Goal: Information Seeking & Learning: Understand process/instructions

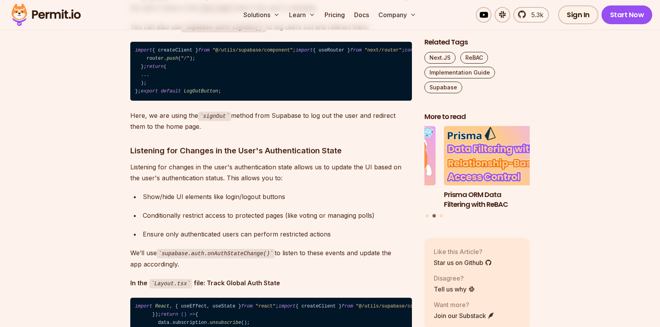
scroll to position [3278, 0]
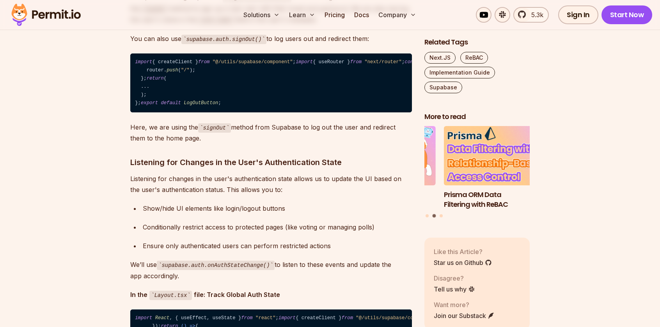
drag, startPoint x: 291, startPoint y: 107, endPoint x: 133, endPoint y: 101, distance: 158.2
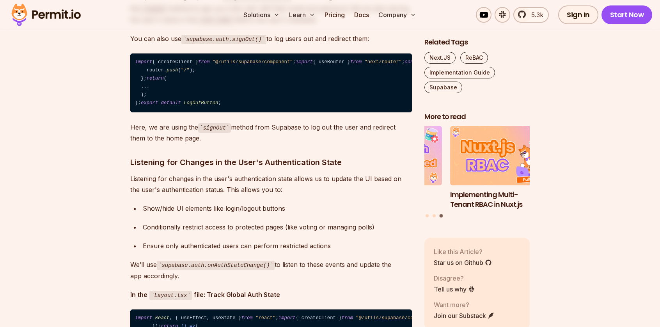
copy code "import { createClient } from "@/utils/supabase/component" ;"
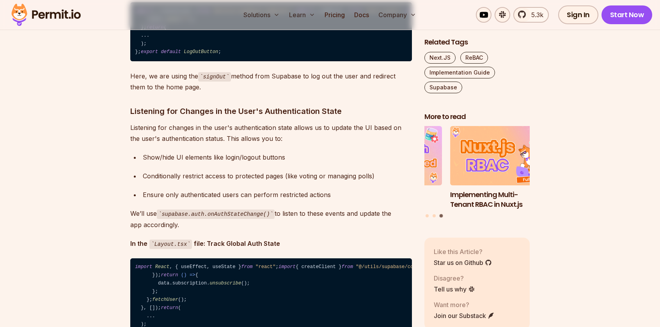
scroll to position [3317, 0]
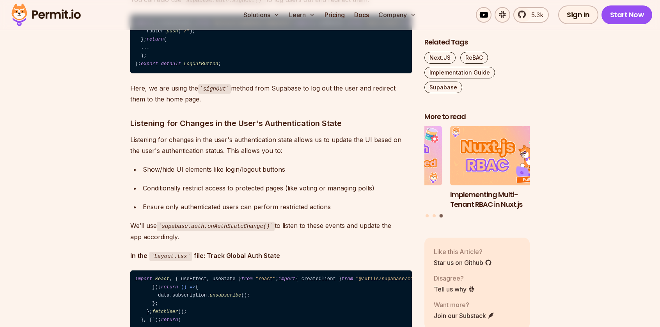
copy code "import { createClient } from "@/utils/supabase/component" ;"
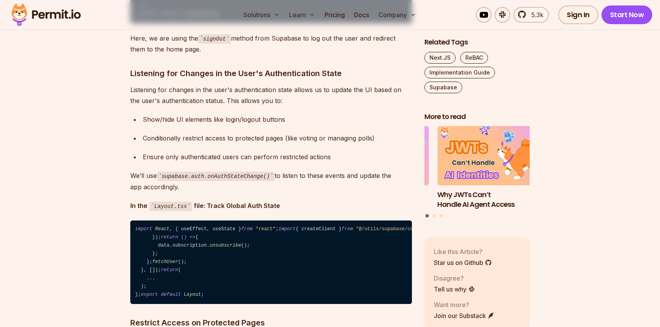
scroll to position [3356, 0]
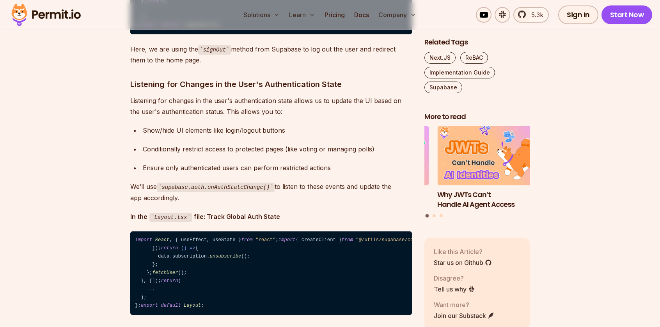
drag, startPoint x: 140, startPoint y: 163, endPoint x: 206, endPoint y: 219, distance: 86.4
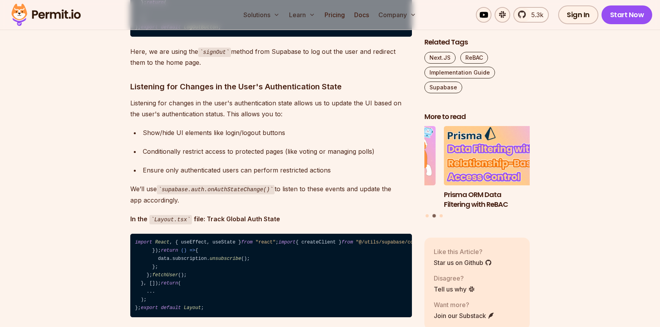
scroll to position [3395, 0]
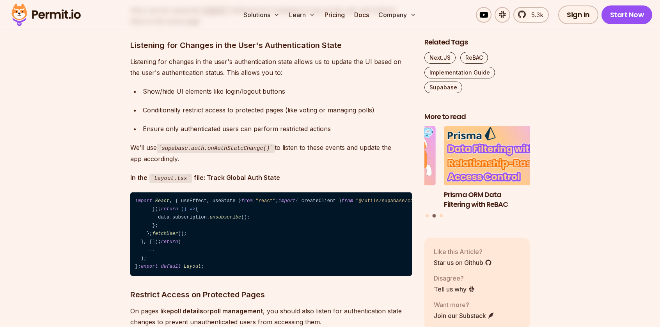
drag, startPoint x: 180, startPoint y: 189, endPoint x: 150, endPoint y: 189, distance: 30.1
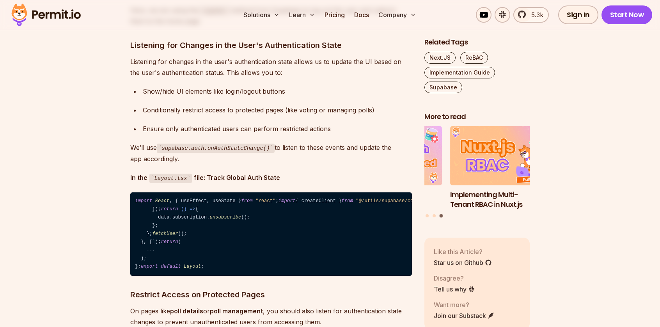
drag, startPoint x: 148, startPoint y: 247, endPoint x: 177, endPoint y: 198, distance: 56.8
drag, startPoint x: 169, startPoint y: 196, endPoint x: 157, endPoint y: 193, distance: 12.3
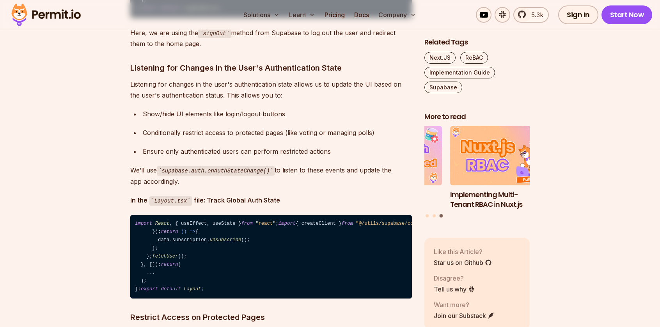
scroll to position [3356, 0]
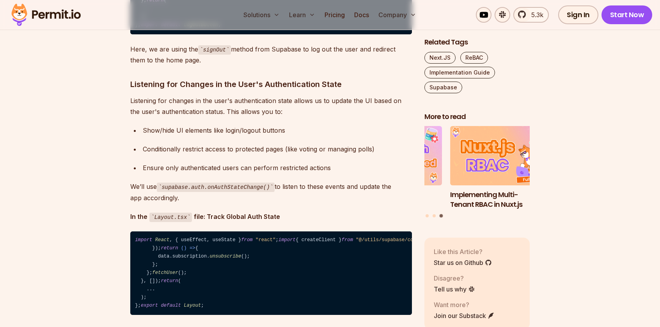
drag, startPoint x: 139, startPoint y: 163, endPoint x: 199, endPoint y: 206, distance: 73.5
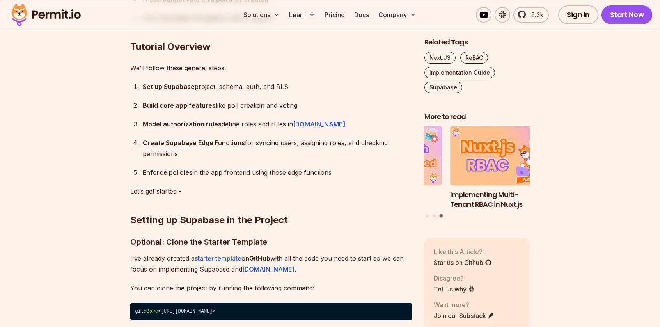
scroll to position [1215, 0]
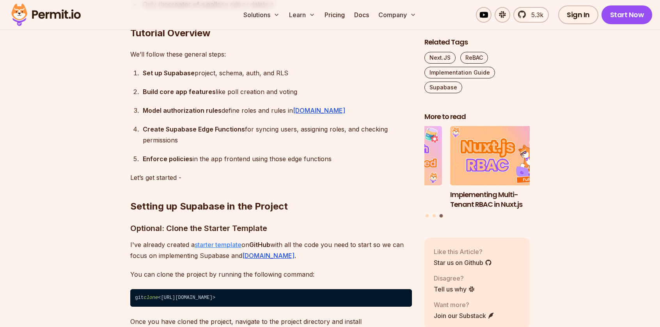
click at [228, 245] on link "starter template" at bounding box center [218, 245] width 47 height 8
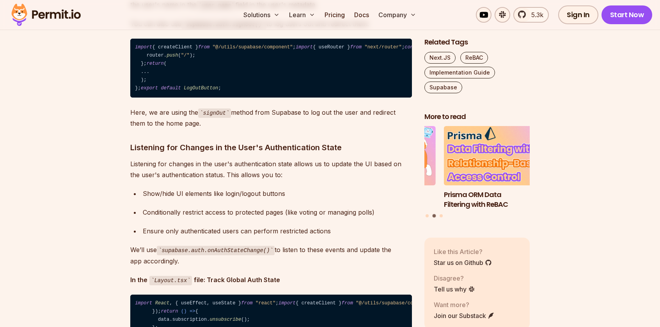
scroll to position [3283, 0]
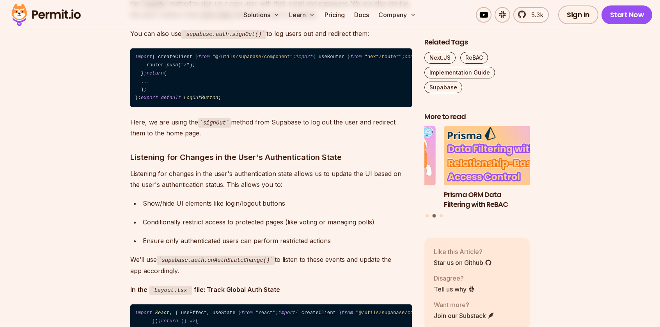
drag, startPoint x: 303, startPoint y: 94, endPoint x: 163, endPoint y: 96, distance: 139.7
drag, startPoint x: 286, startPoint y: 96, endPoint x: 131, endPoint y: 96, distance: 154.9
copy code "import { createClient } from "@/utils/supabase/component""
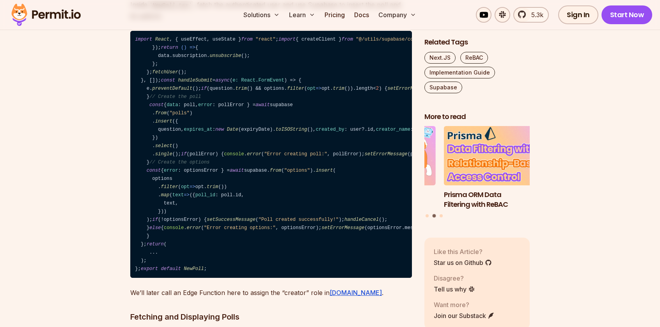
scroll to position [4220, 0]
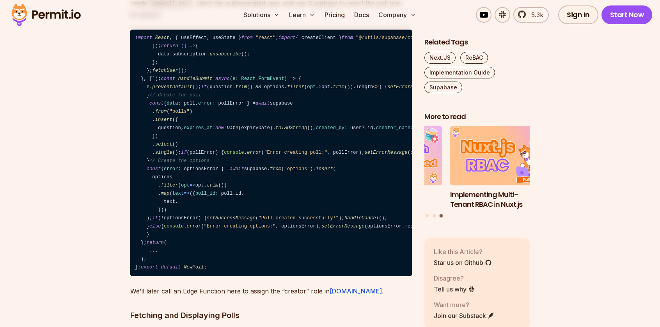
drag, startPoint x: 196, startPoint y: 154, endPoint x: 213, endPoint y: 169, distance: 22.4
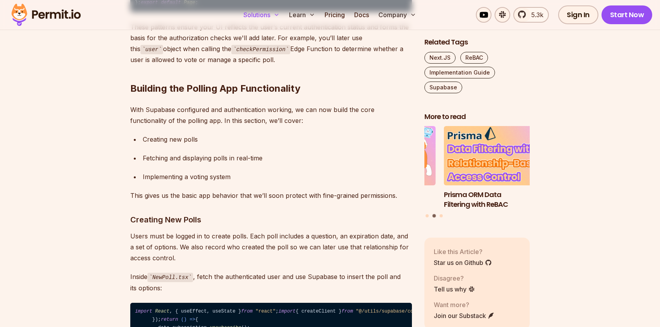
scroll to position [3869, 0]
